Goal: Information Seeking & Learning: Learn about a topic

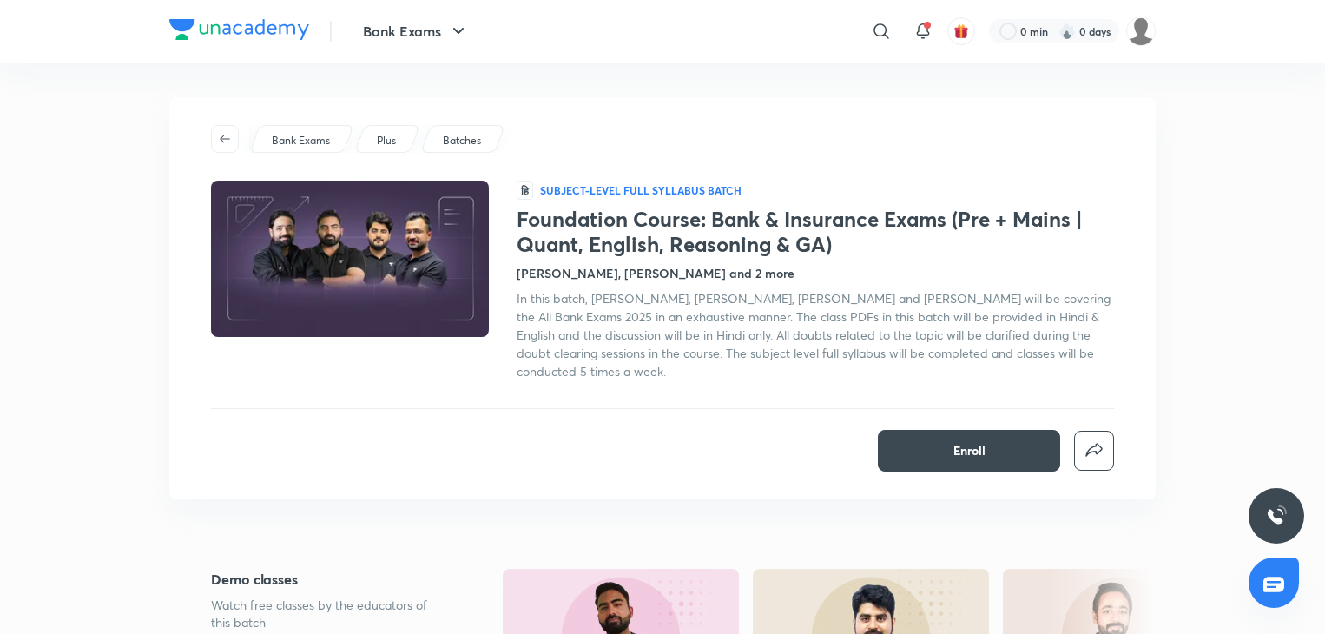
click at [885, 46] on div at bounding box center [881, 31] width 35 height 35
type input "ibps clerk"
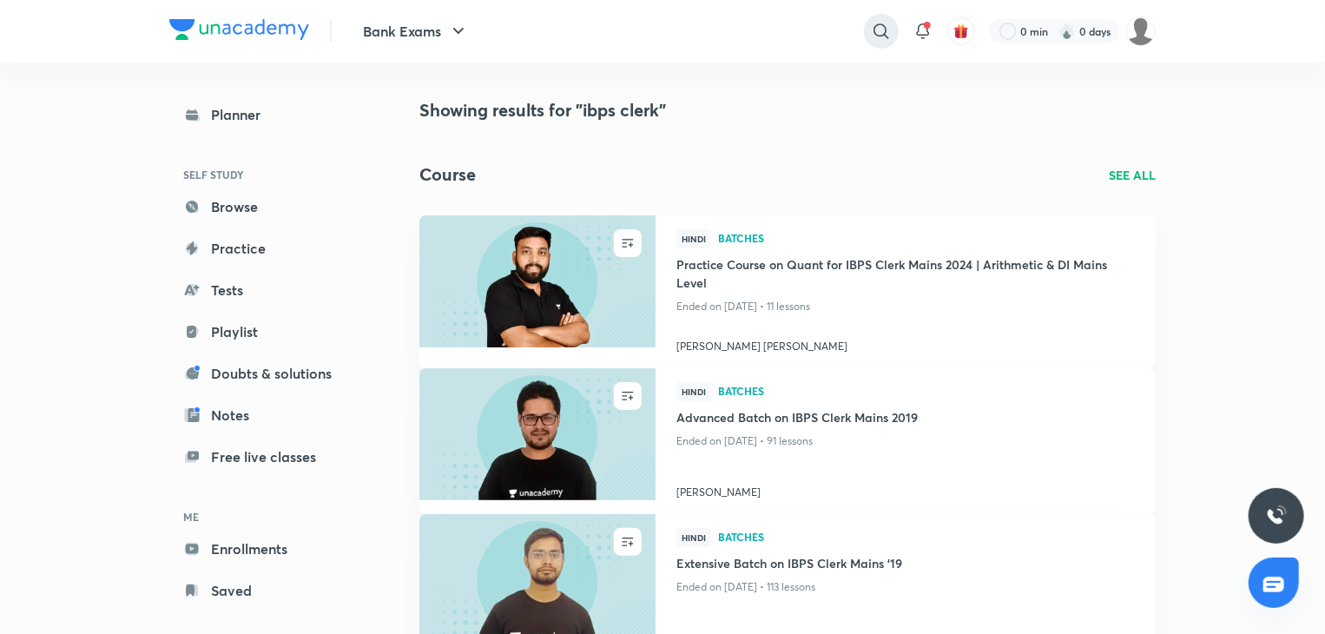
click at [887, 28] on icon at bounding box center [881, 31] width 21 height 21
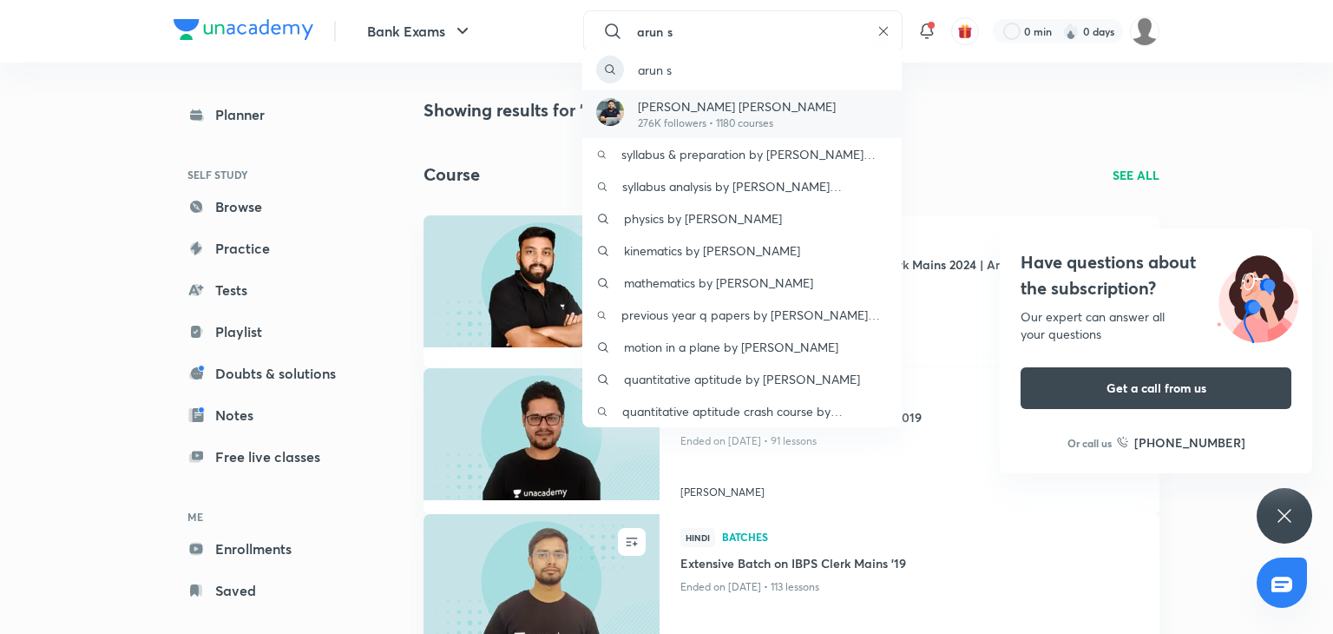
type input "arun s"
click at [833, 123] on div "[PERSON_NAME] [PERSON_NAME] 276K followers • 1180 courses" at bounding box center [742, 114] width 319 height 48
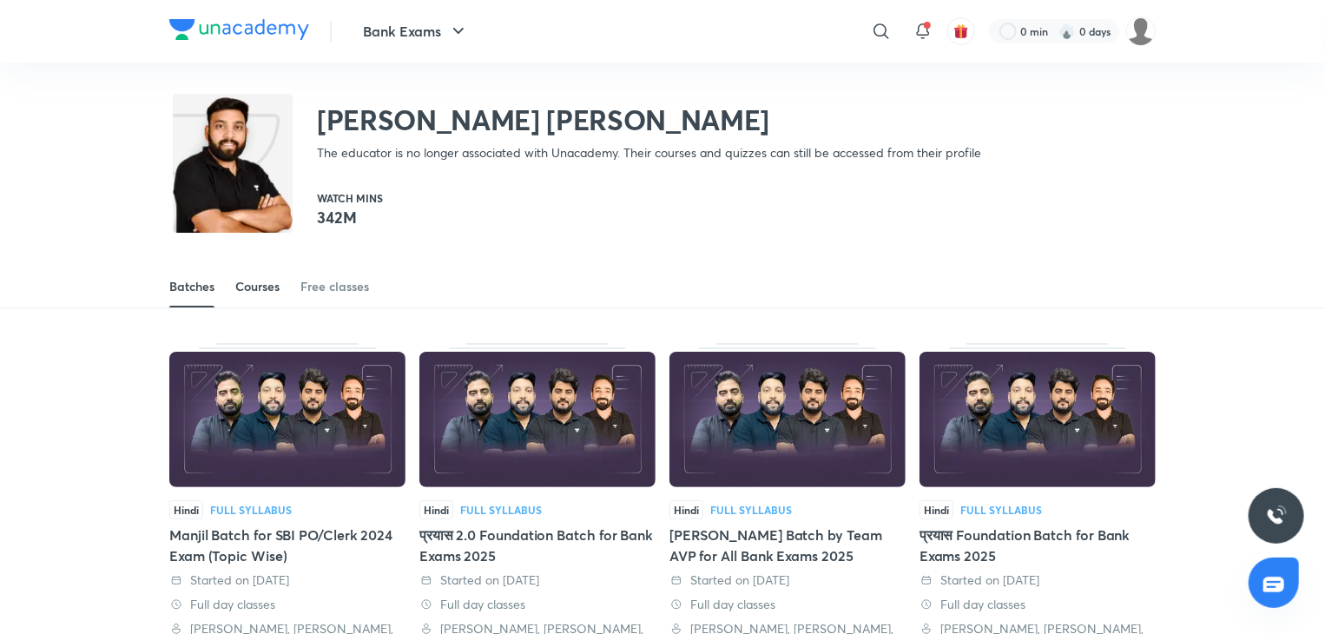
click at [256, 282] on div "Courses" at bounding box center [257, 286] width 44 height 17
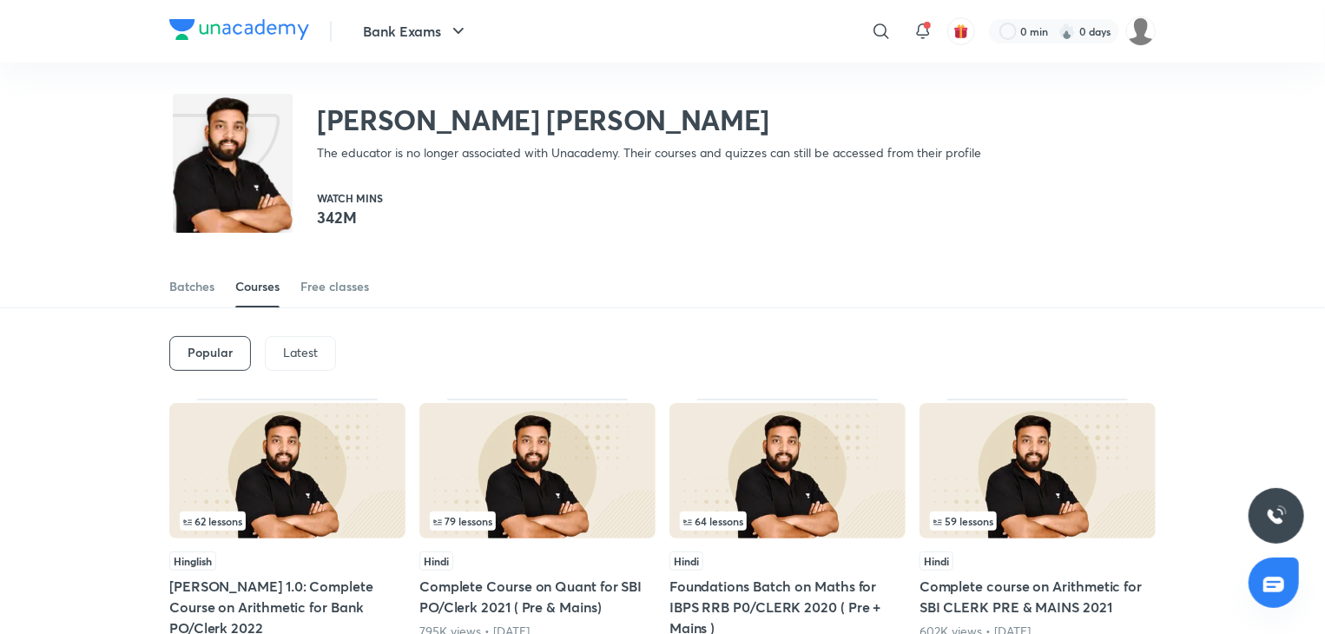
click at [286, 359] on p "Latest" at bounding box center [300, 353] width 35 height 14
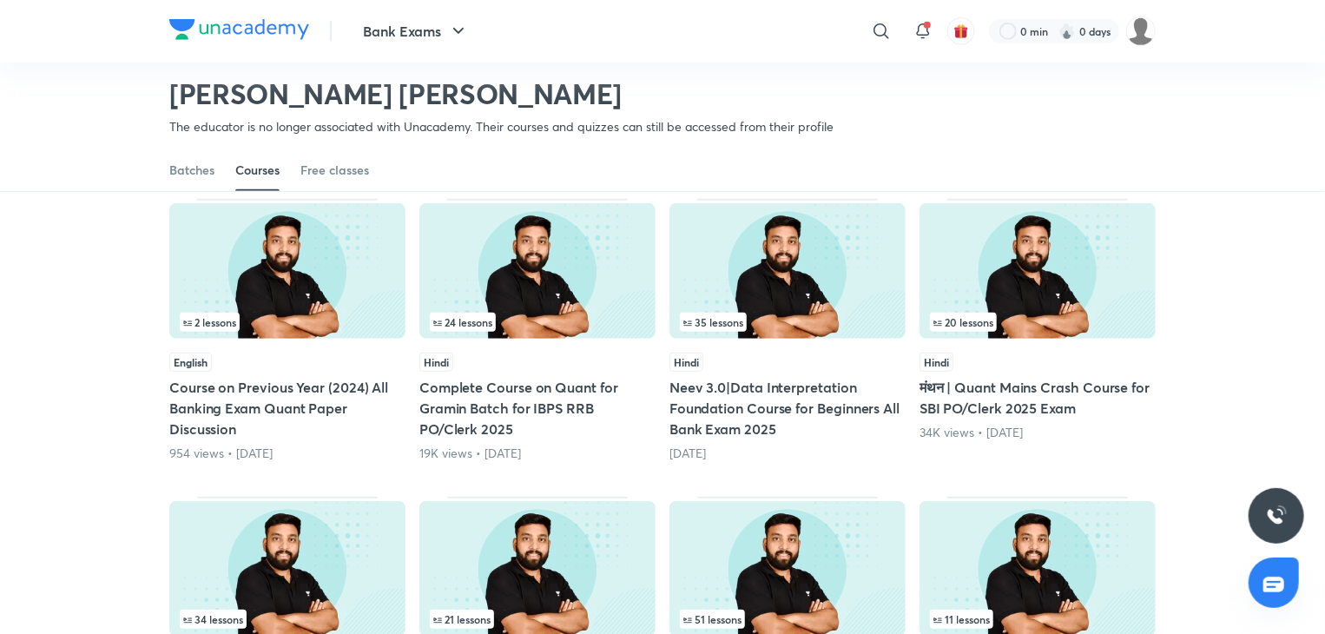
scroll to position [858, 0]
